Goal: Information Seeking & Learning: Learn about a topic

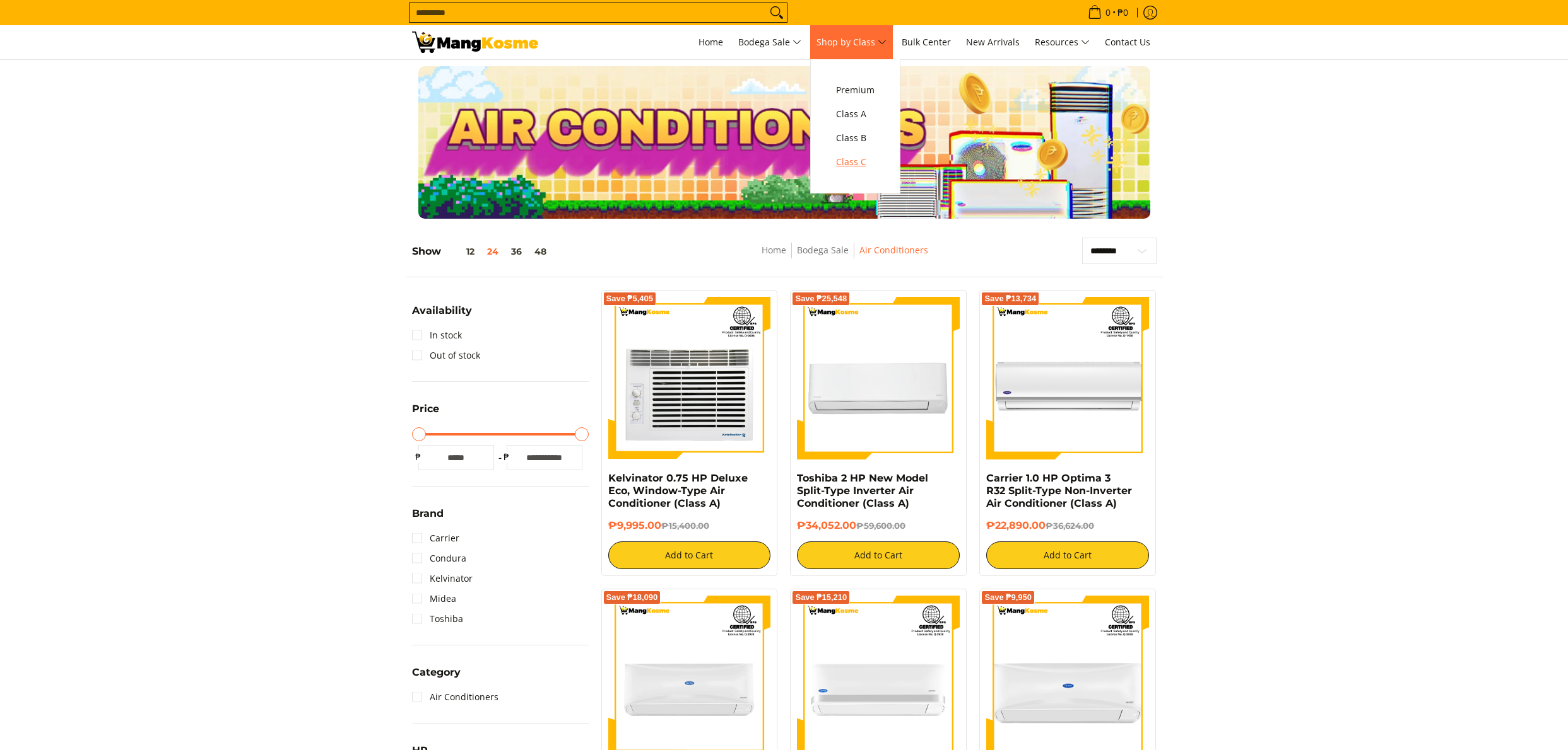
click at [849, 165] on span "Class C" at bounding box center [855, 162] width 38 height 15
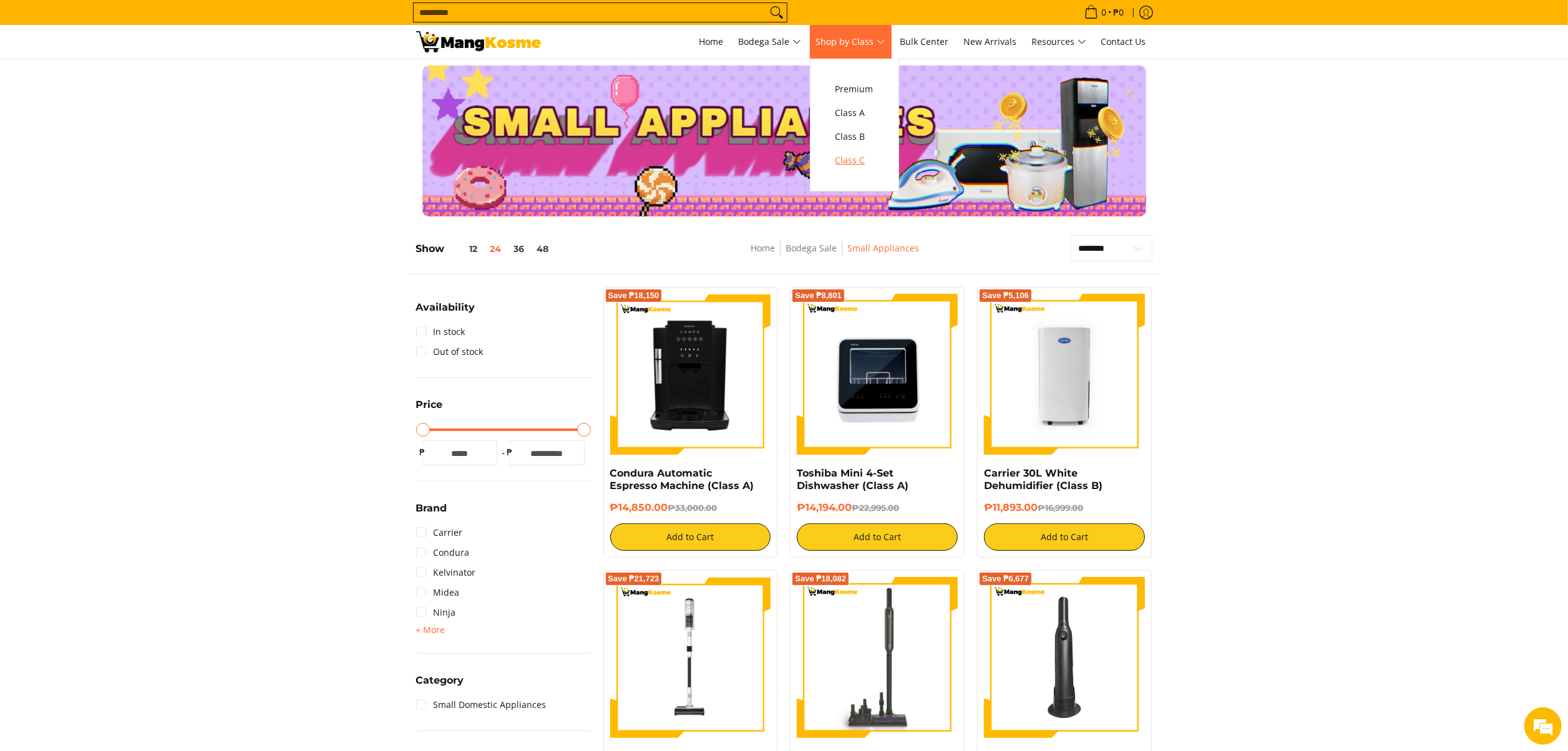
click at [855, 166] on span "Class C" at bounding box center [855, 160] width 38 height 15
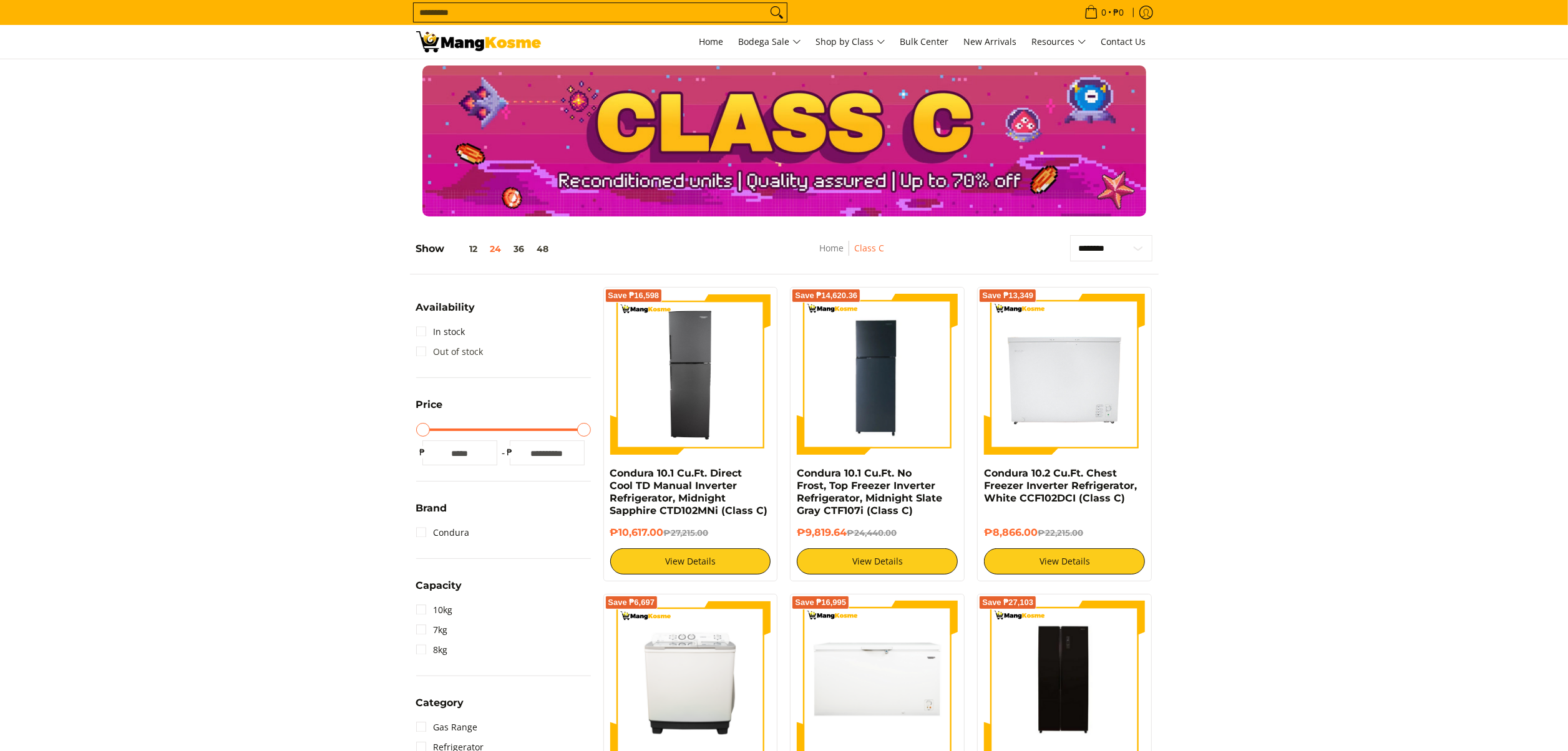
click at [449, 350] on link "Out of stock" at bounding box center [449, 352] width 67 height 20
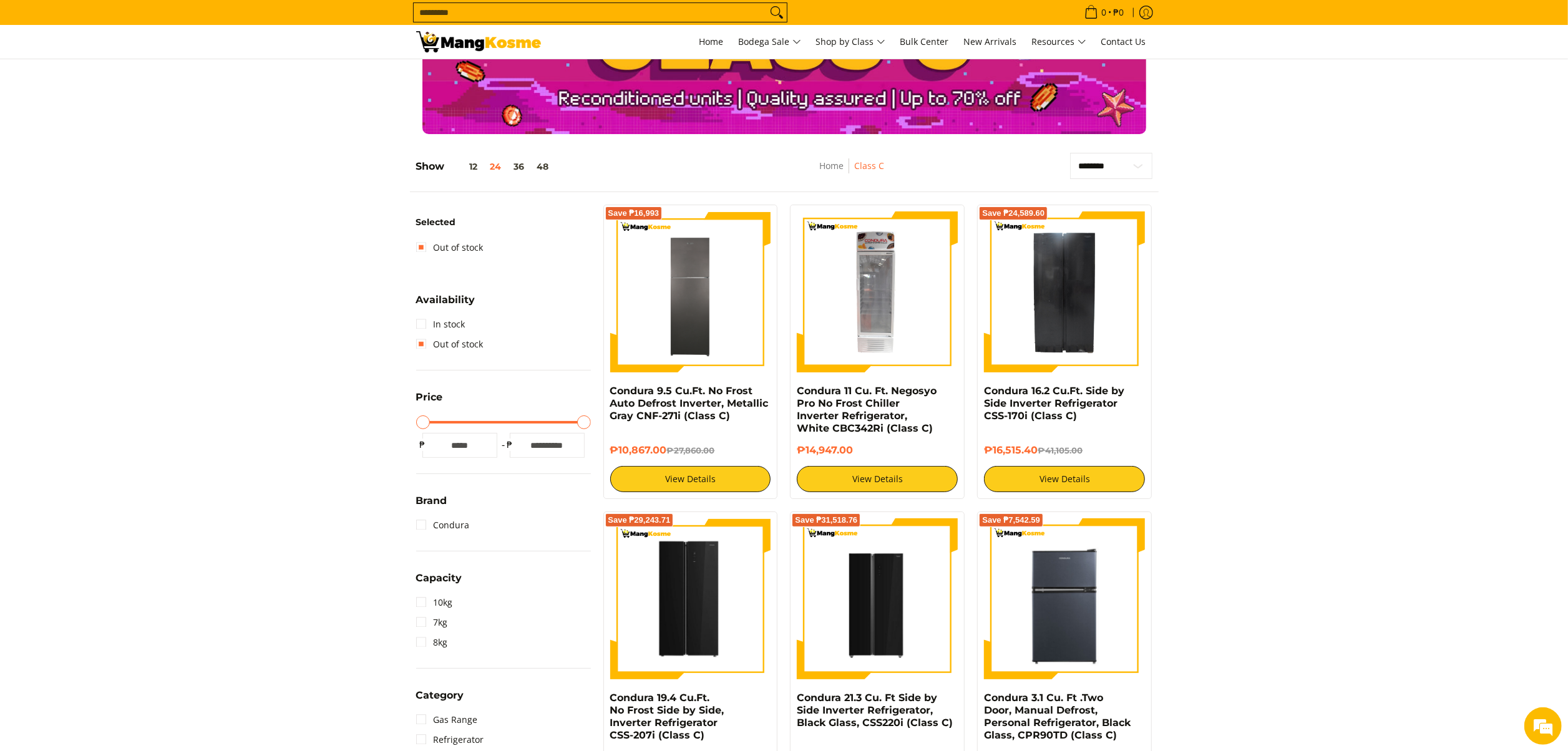
scroll to position [175, 0]
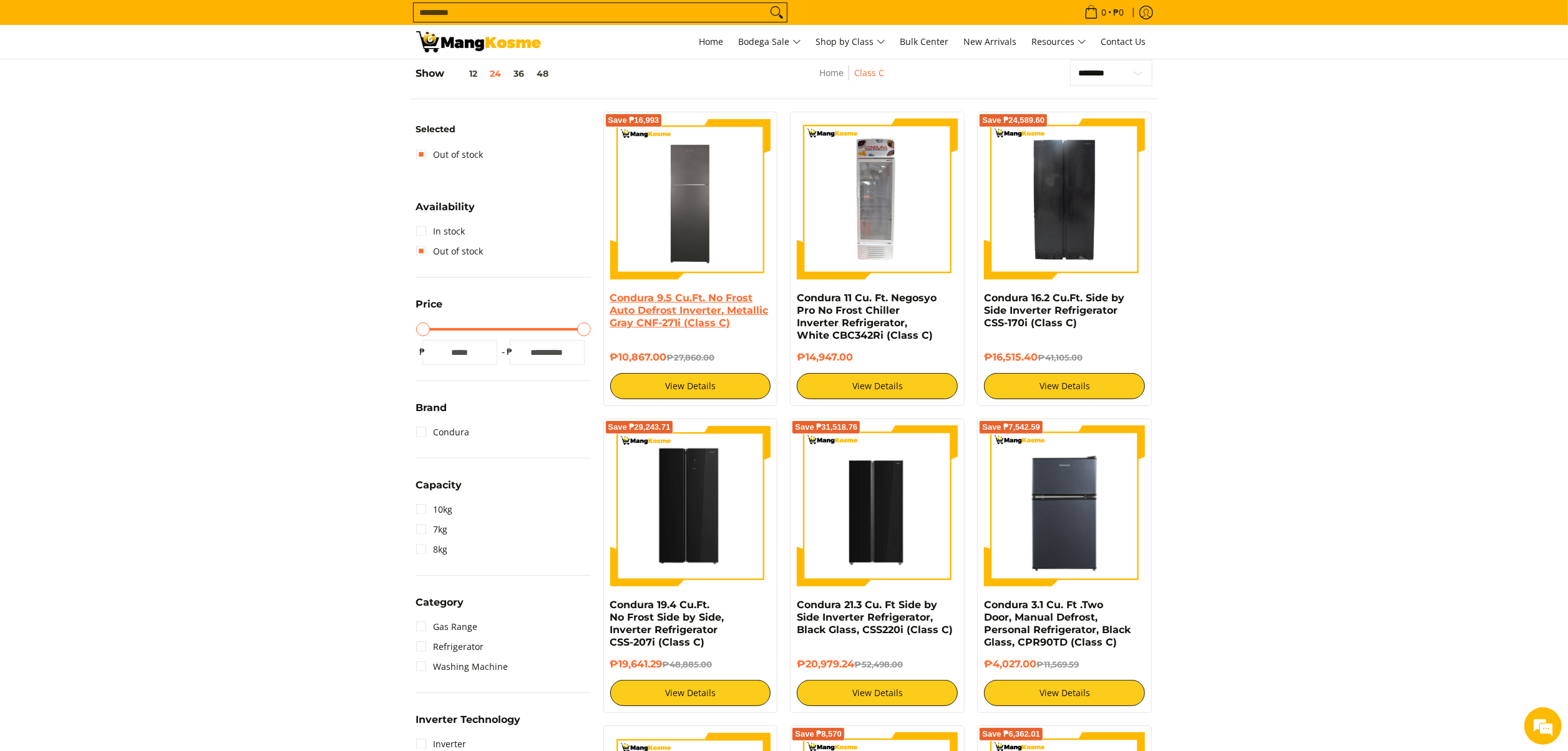
click at [702, 305] on link "Condura 9.5 Cu.Ft. No Frost Auto Defrost Inverter, Metallic Gray CNF-271i (Clas…" at bounding box center [689, 310] width 158 height 37
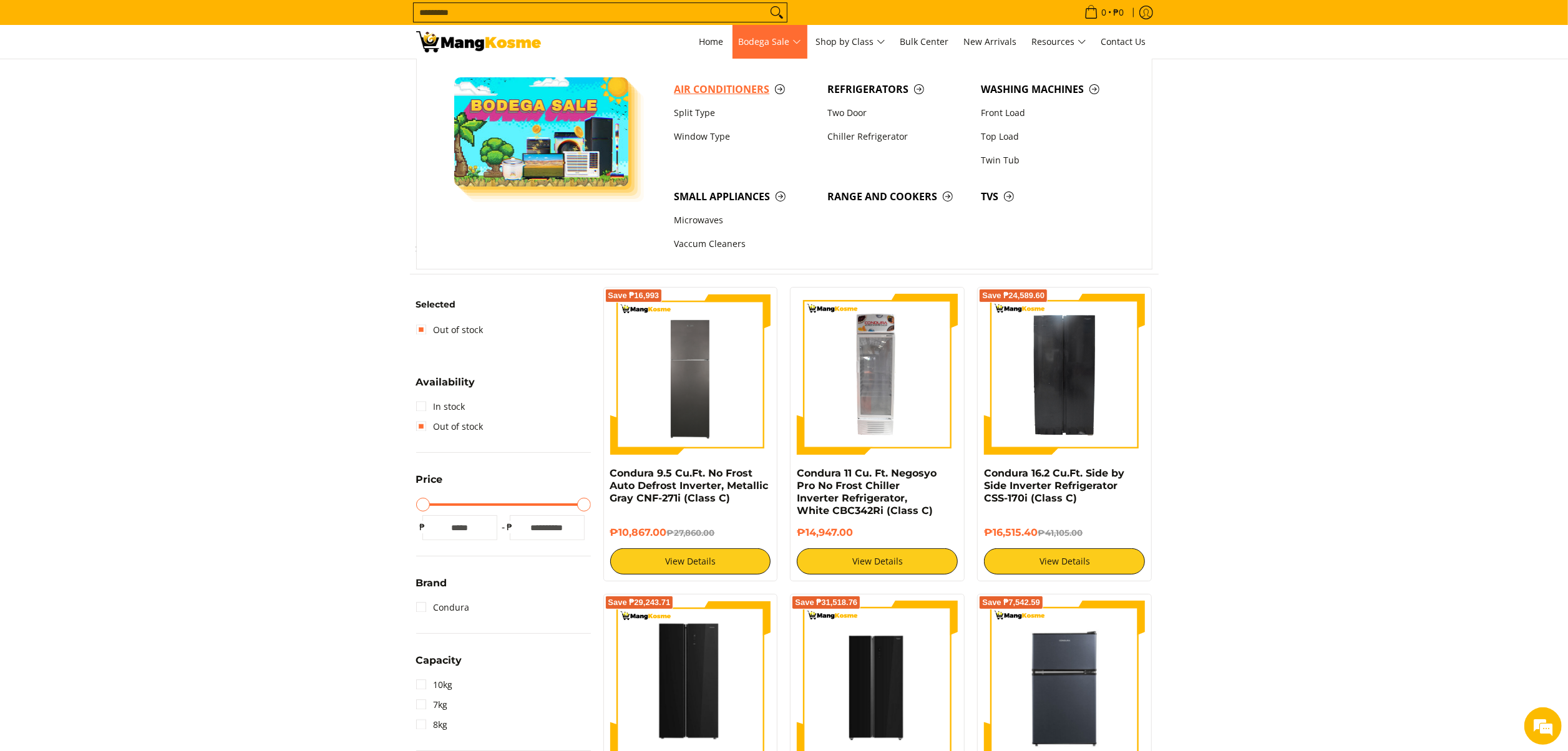
click at [739, 91] on span "Air Conditioners" at bounding box center [744, 89] width 141 height 15
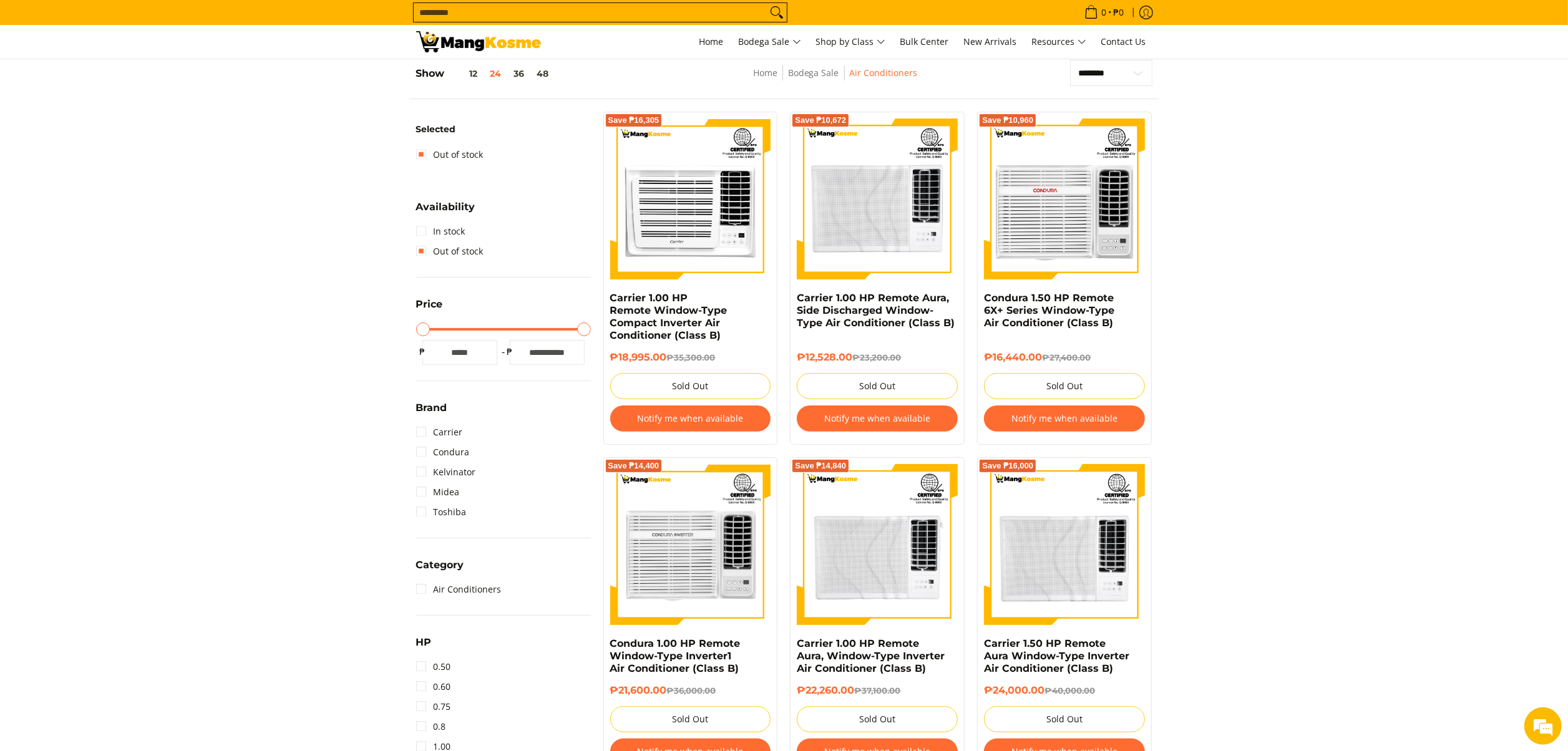
drag, startPoint x: 1254, startPoint y: 382, endPoint x: 1151, endPoint y: 588, distance: 230.3
